Goal: Submit feedback/report problem: Submit feedback/report problem

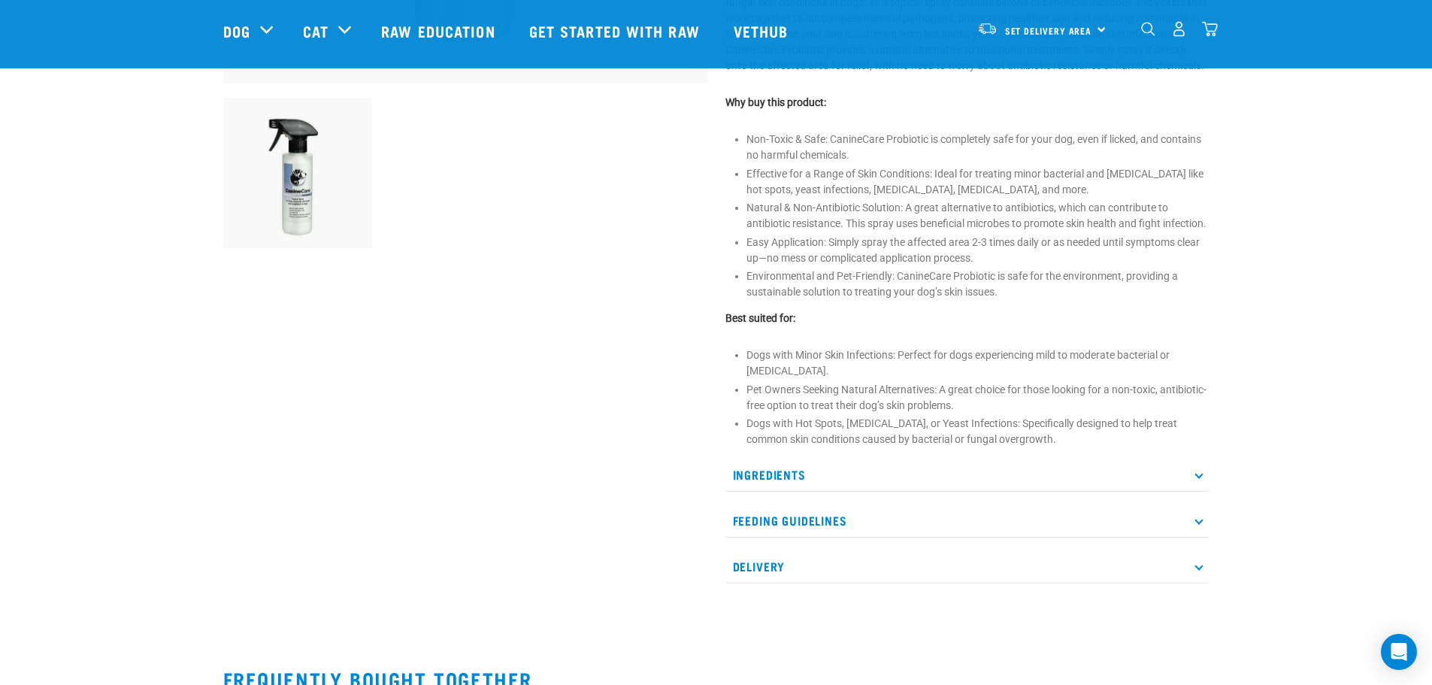
scroll to position [526, 0]
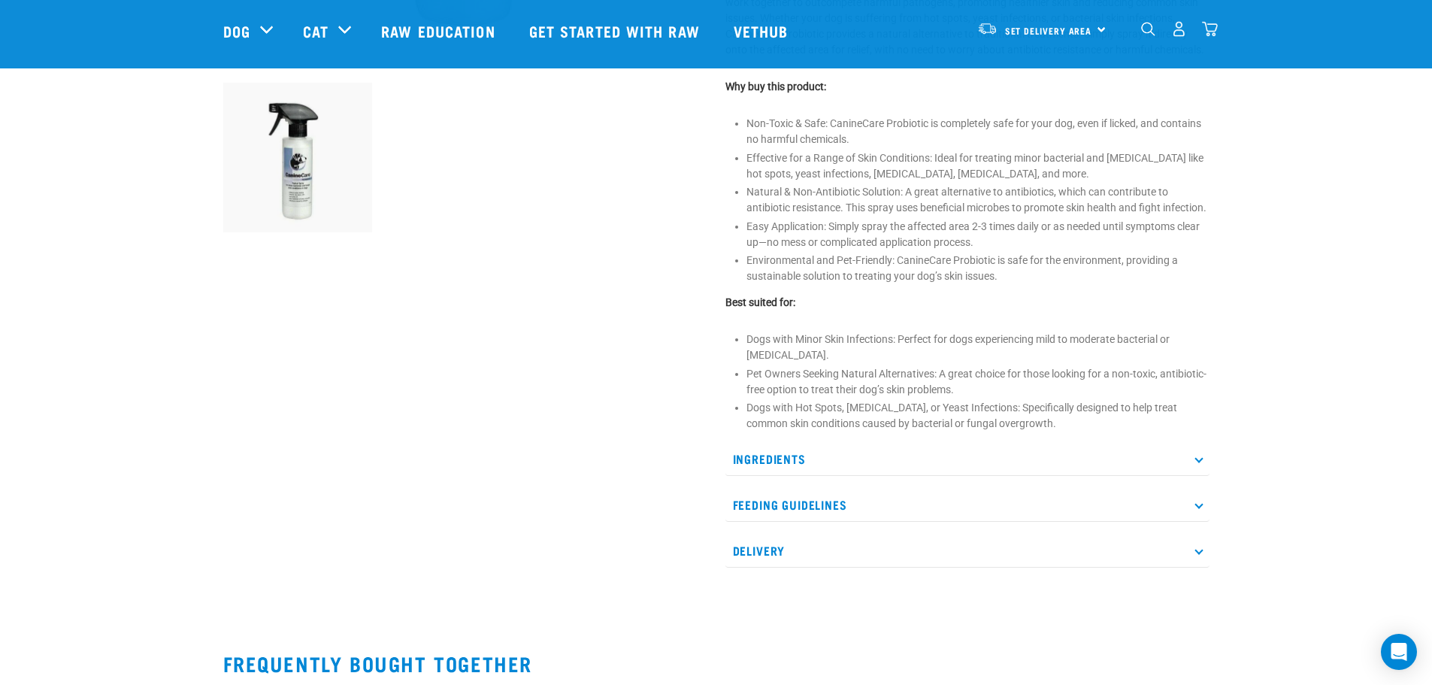
click at [828, 474] on p "Ingredients" at bounding box center [967, 459] width 484 height 34
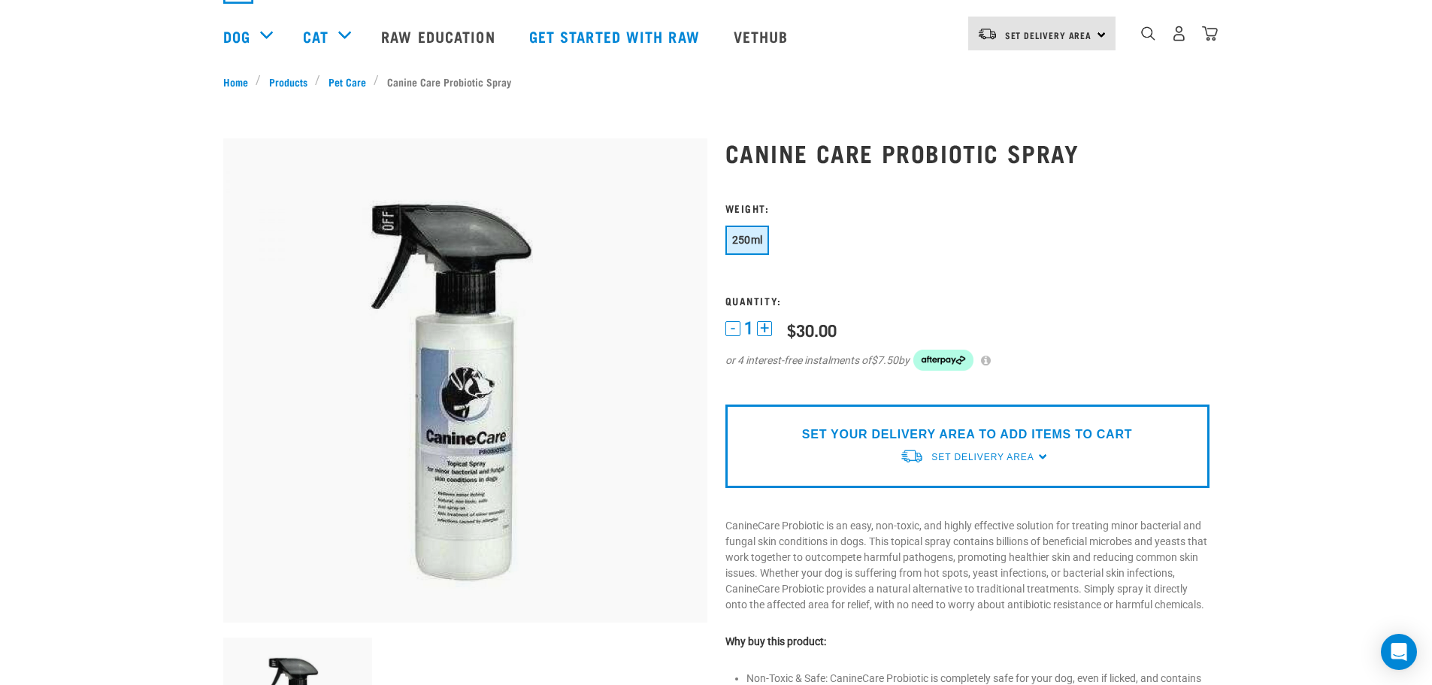
scroll to position [0, 0]
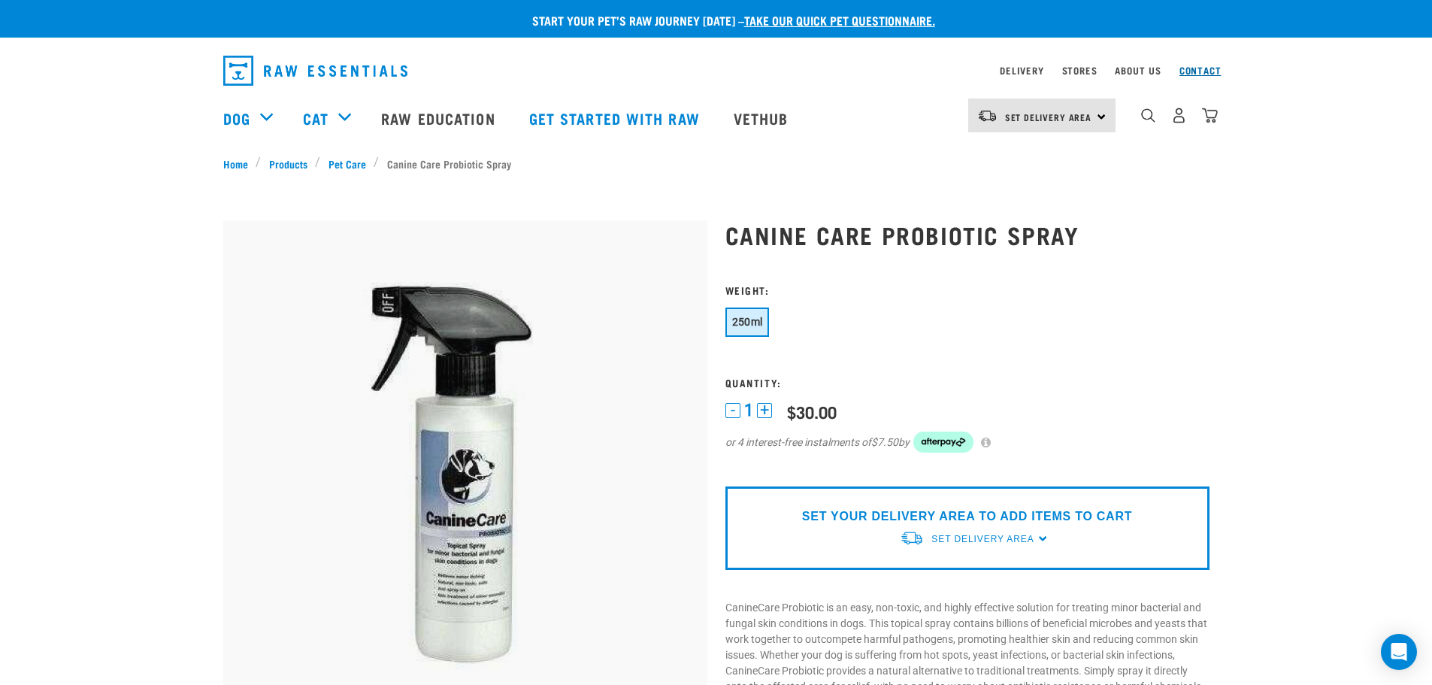
click at [1206, 70] on link "Contact" at bounding box center [1200, 70] width 42 height 5
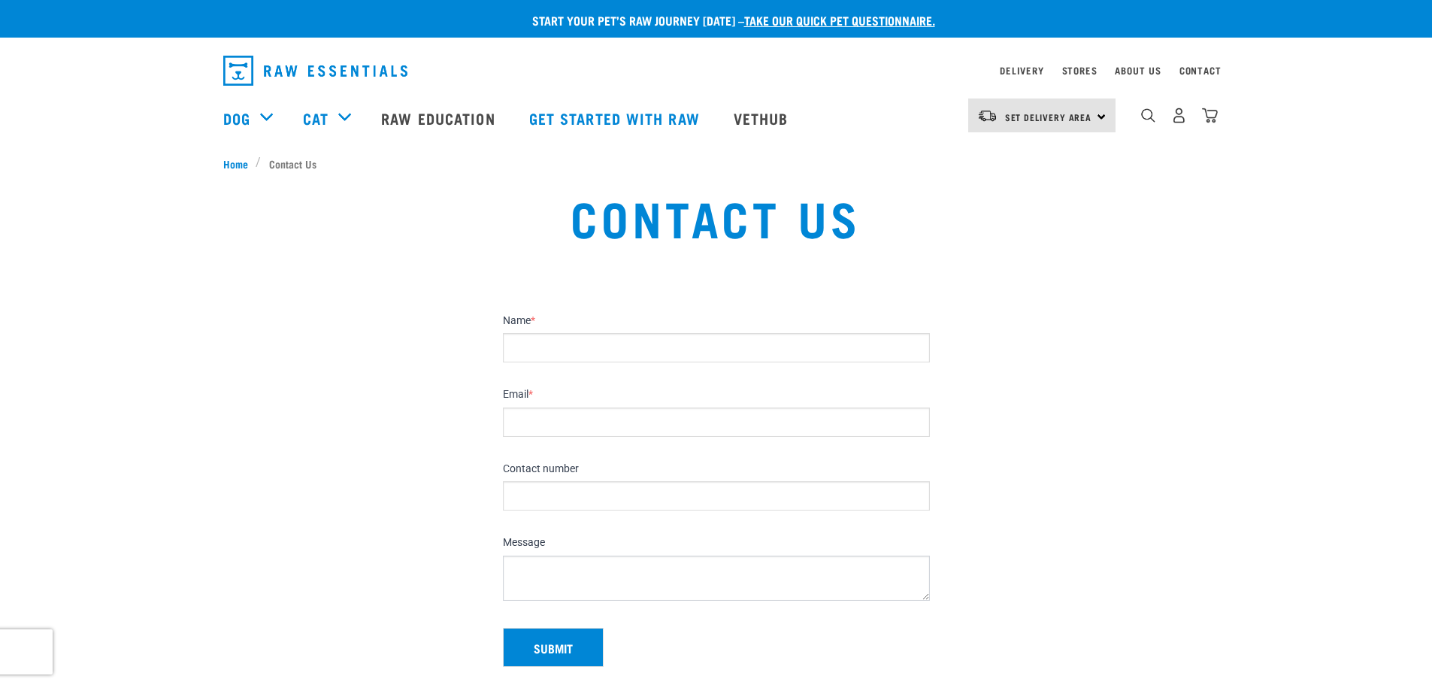
click at [616, 349] on input "Name *" at bounding box center [716, 347] width 427 height 29
type input "[PERSON_NAME]"
type input "[EMAIL_ADDRESS][DOMAIN_NAME]"
type input "021650990"
drag, startPoint x: 670, startPoint y: 424, endPoint x: 432, endPoint y: 428, distance: 238.3
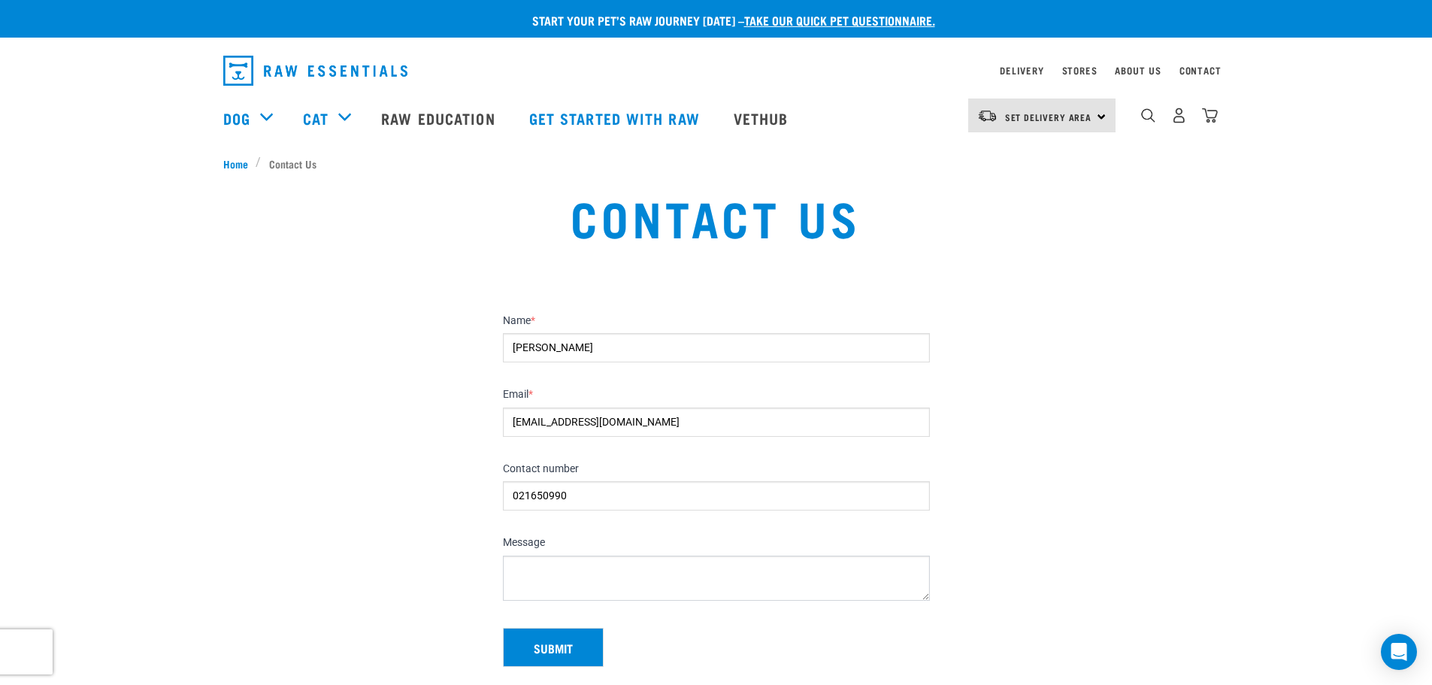
click at [432, 428] on section "Name * Nerena Morris Email * info@revivewellness.co.nz Contact number 021650990…" at bounding box center [716, 485] width 1432 height 399
type input "nerenamorris@gmail.com"
click at [550, 564] on textarea "Message" at bounding box center [716, 578] width 427 height 45
type textarea "Hi The canine care probiotic spray needs to have ingredients listed please. Can…"
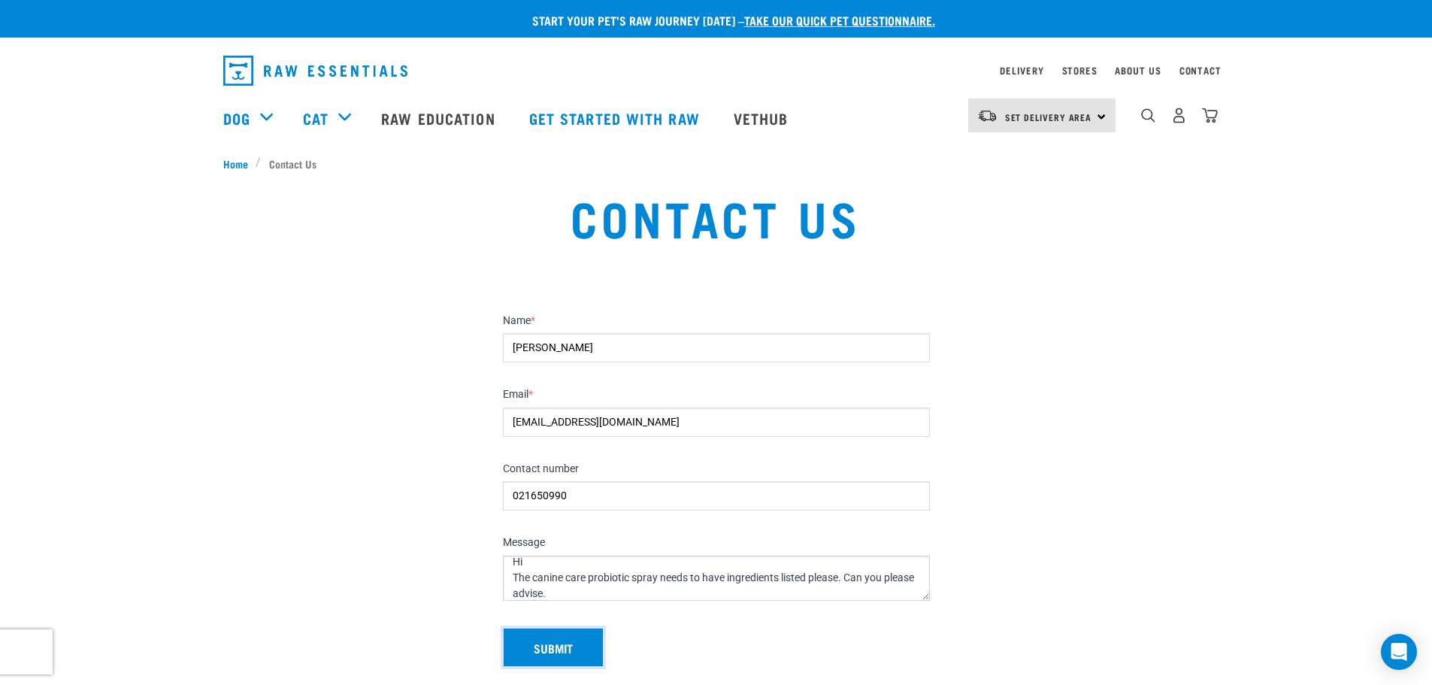
click at [570, 643] on button "Submit" at bounding box center [553, 647] width 101 height 39
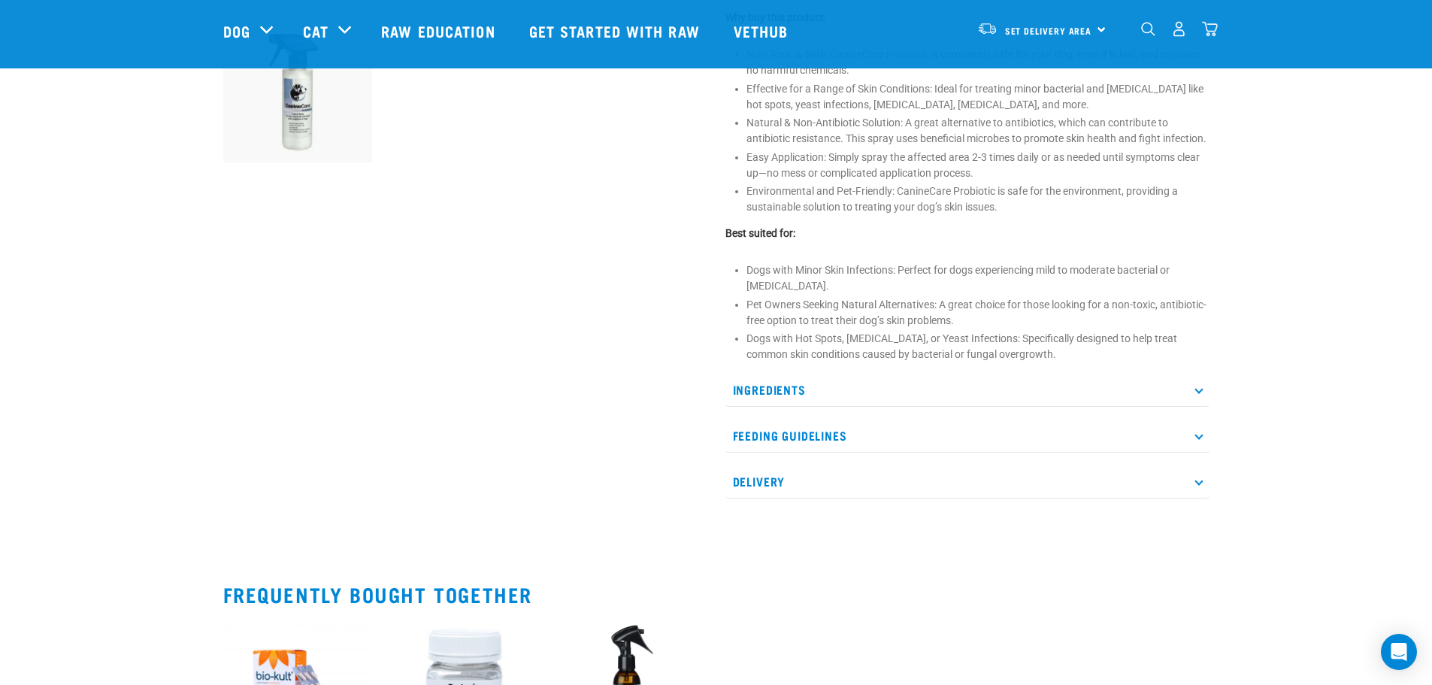
scroll to position [601, 0]
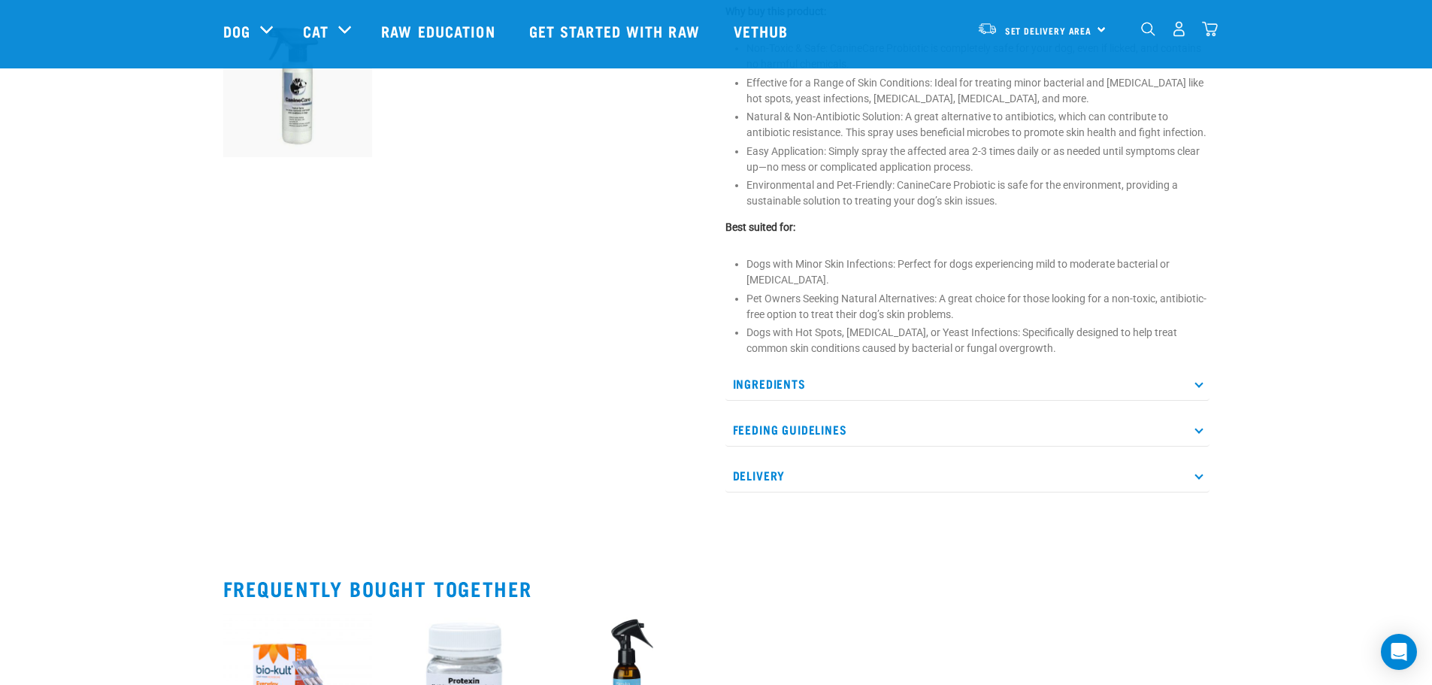
click at [1025, 391] on p "Ingredients" at bounding box center [967, 384] width 484 height 34
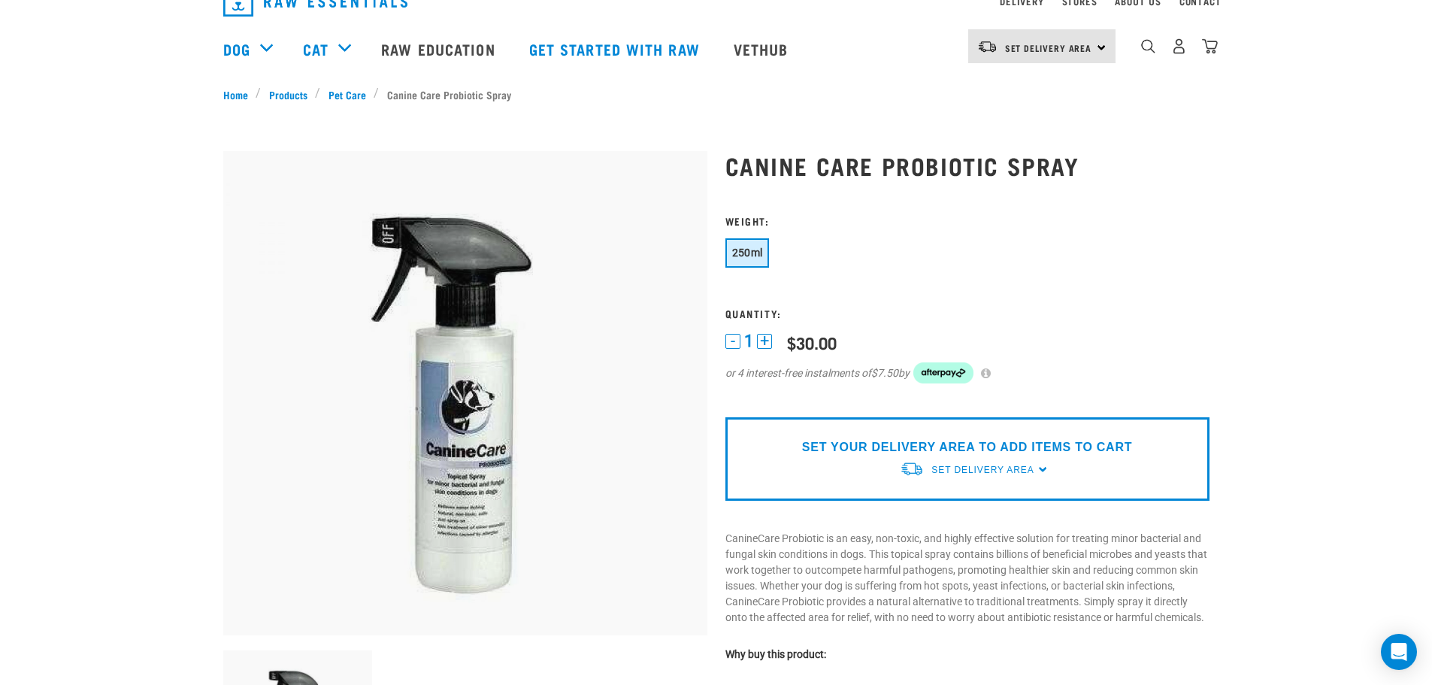
scroll to position [0, 0]
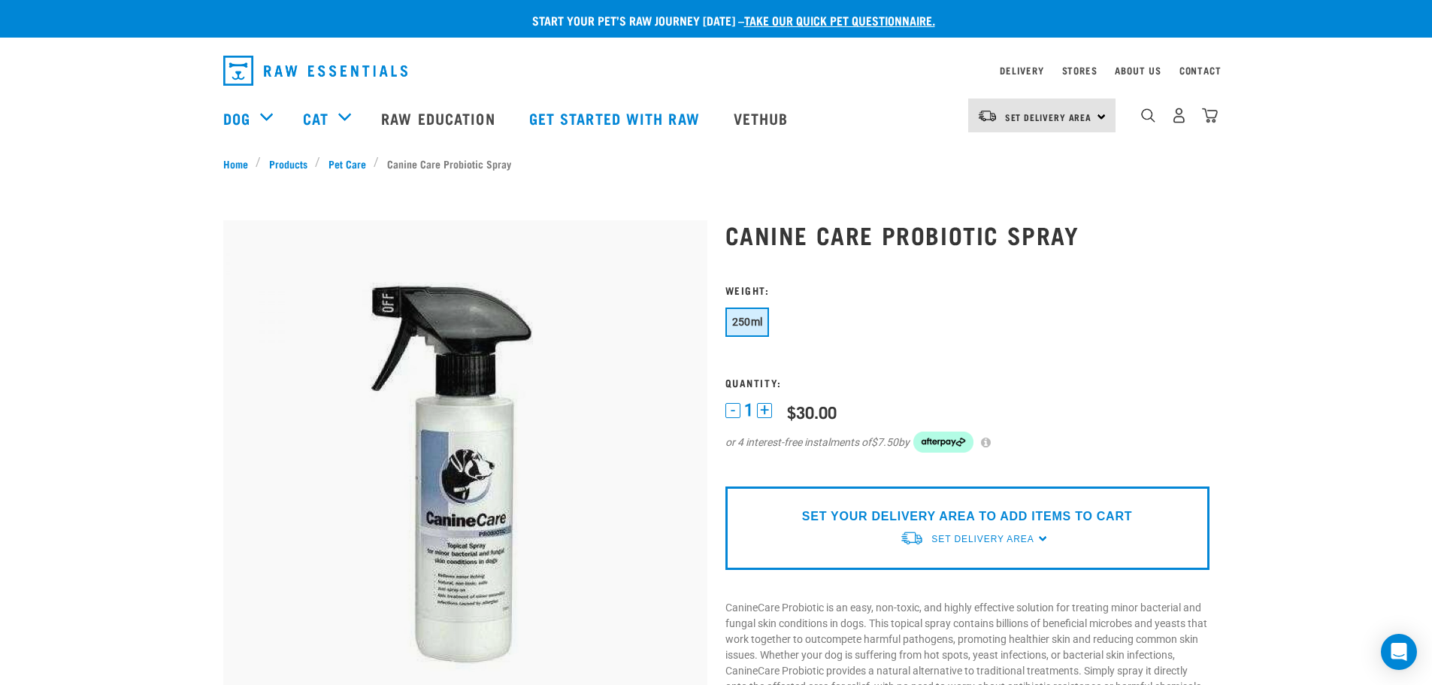
drag, startPoint x: 1149, startPoint y: 123, endPoint x: 1134, endPoint y: 129, distance: 16.9
click at [1150, 123] on img "dropdown navigation" at bounding box center [1148, 115] width 14 height 14
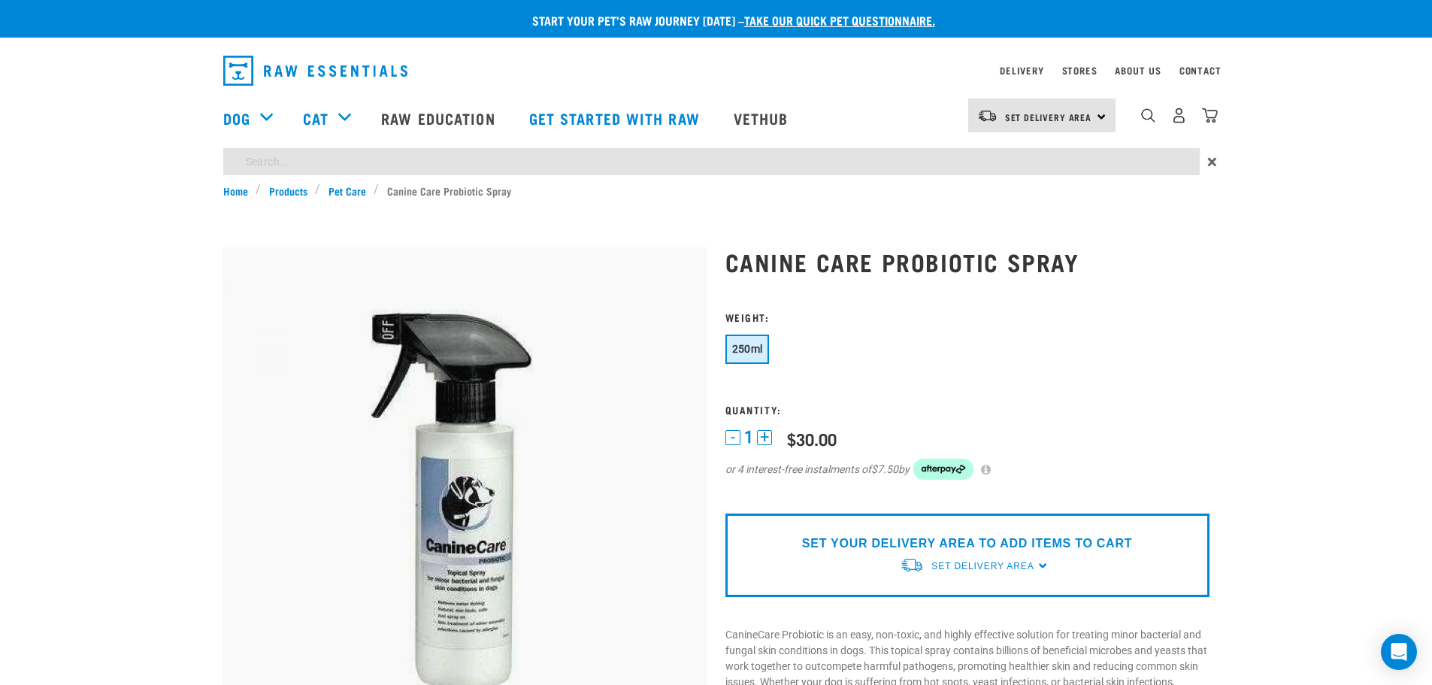
click at [1030, 164] on input "search" at bounding box center [711, 161] width 977 height 27
type input "canine care"
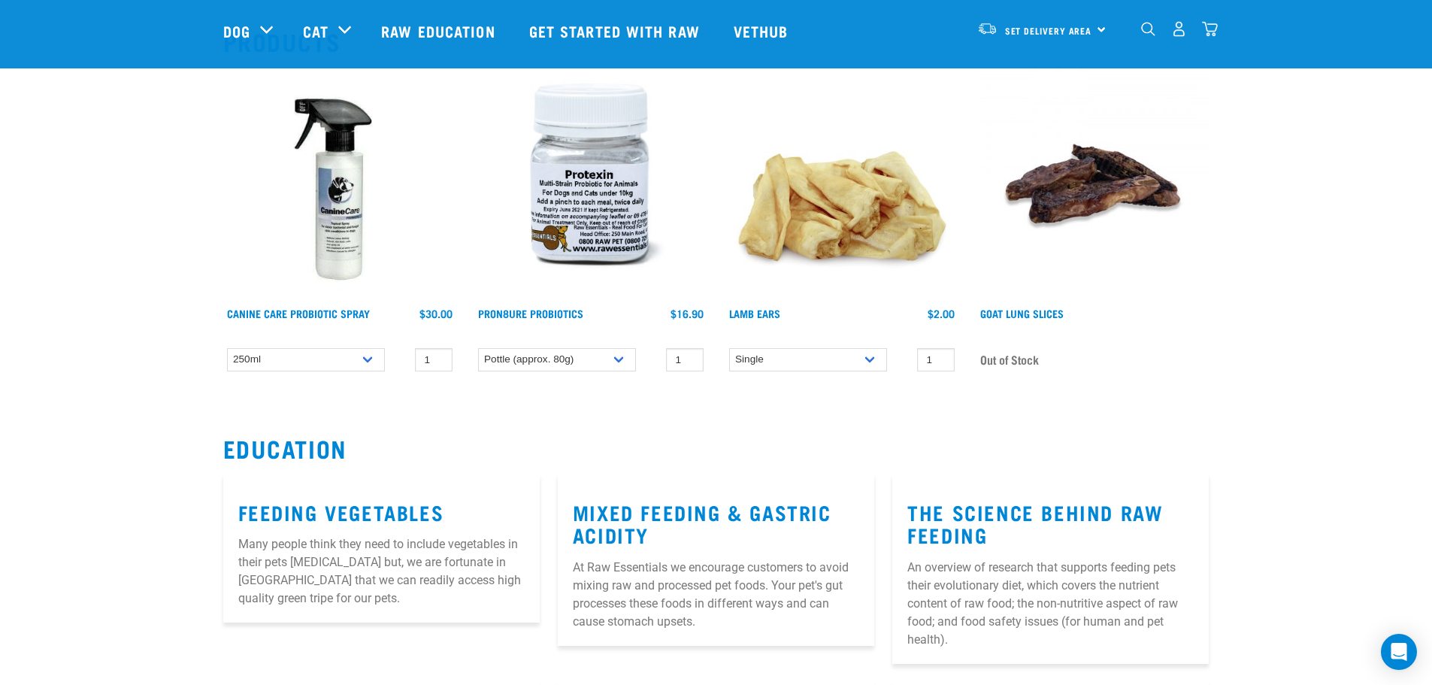
scroll to position [150, 0]
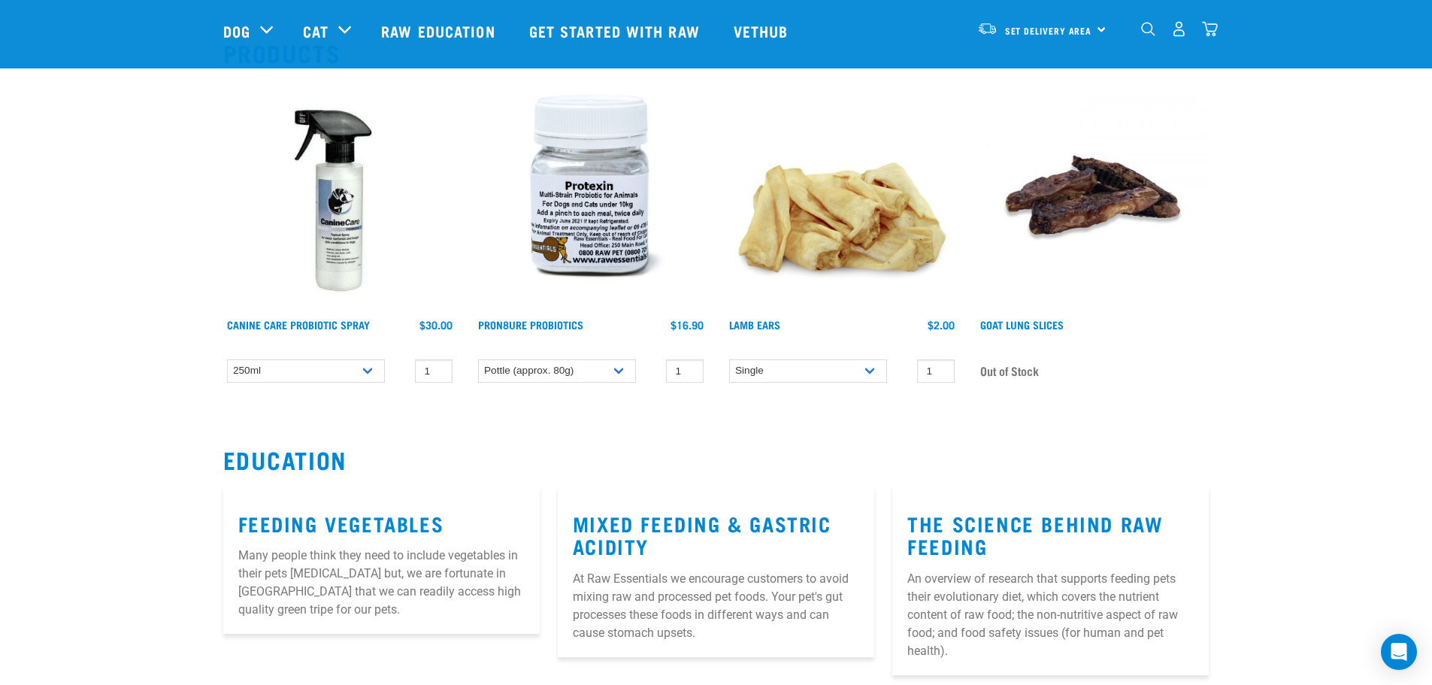
click at [595, 186] on img at bounding box center [590, 194] width 233 height 233
